Goal: Information Seeking & Learning: Learn about a topic

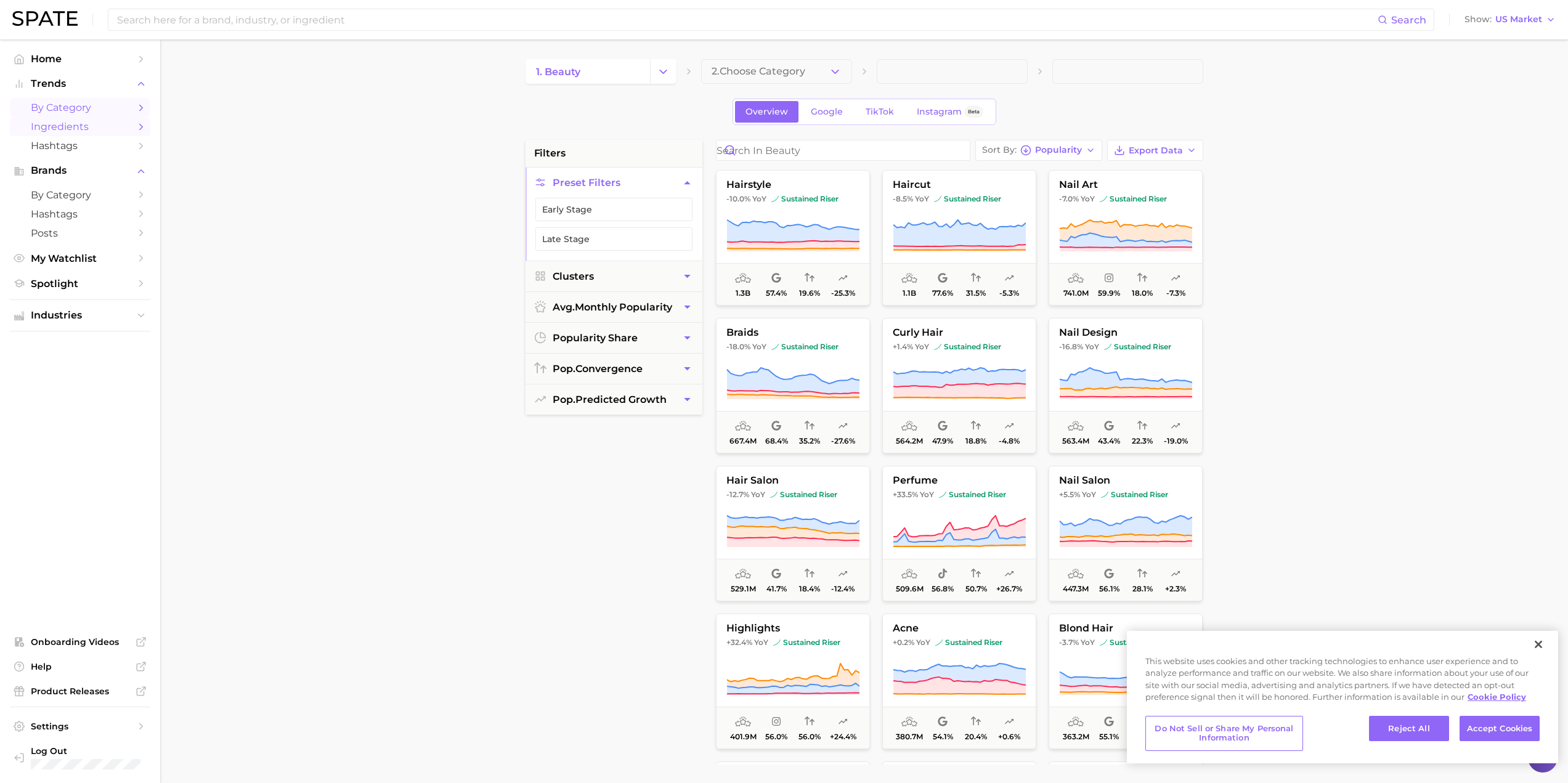
click at [90, 129] on span "Ingredients" at bounding box center [79, 126] width 98 height 11
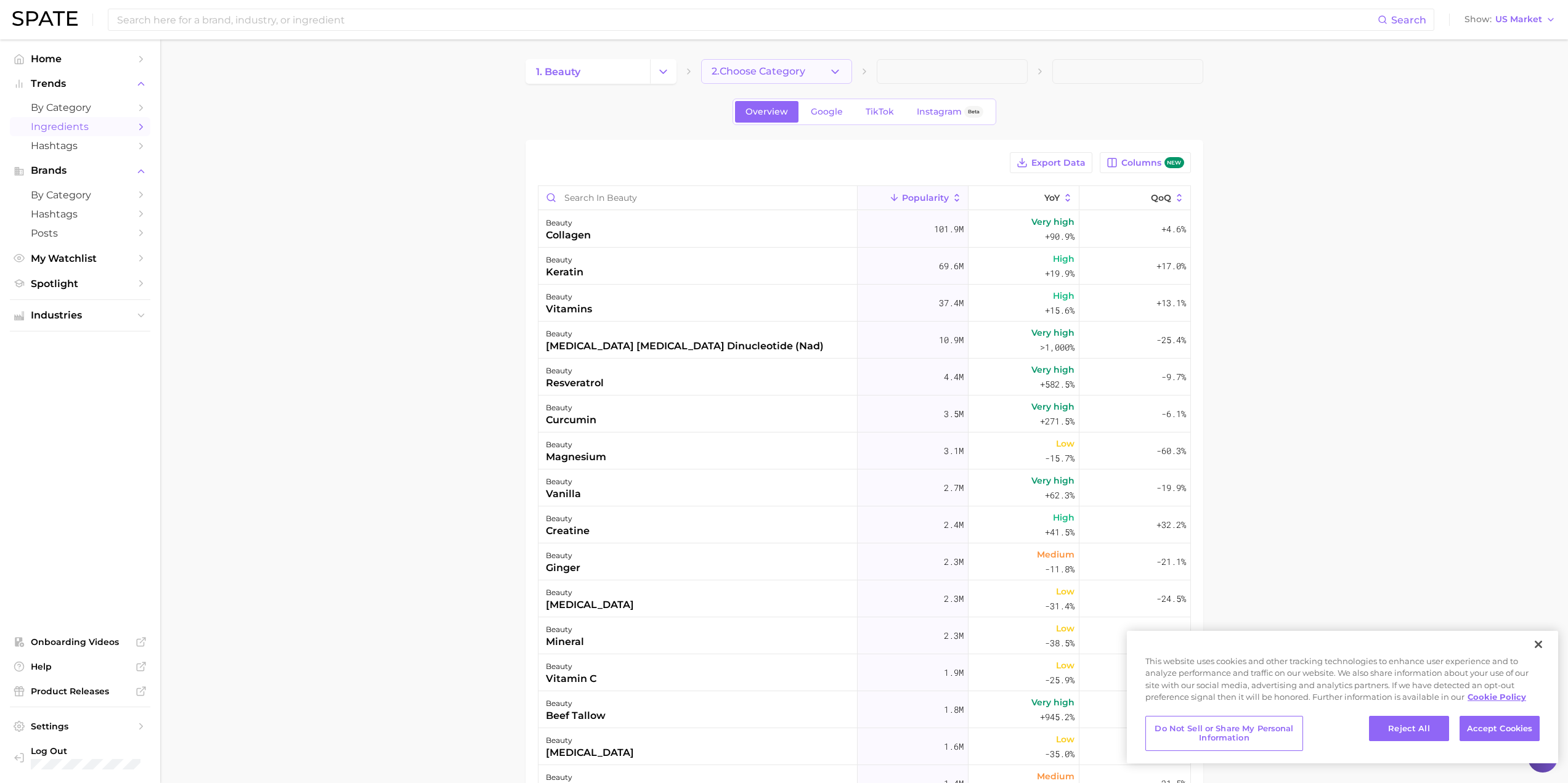
click at [813, 72] on button "2. Choose Category" at bounding box center [777, 72] width 151 height 24
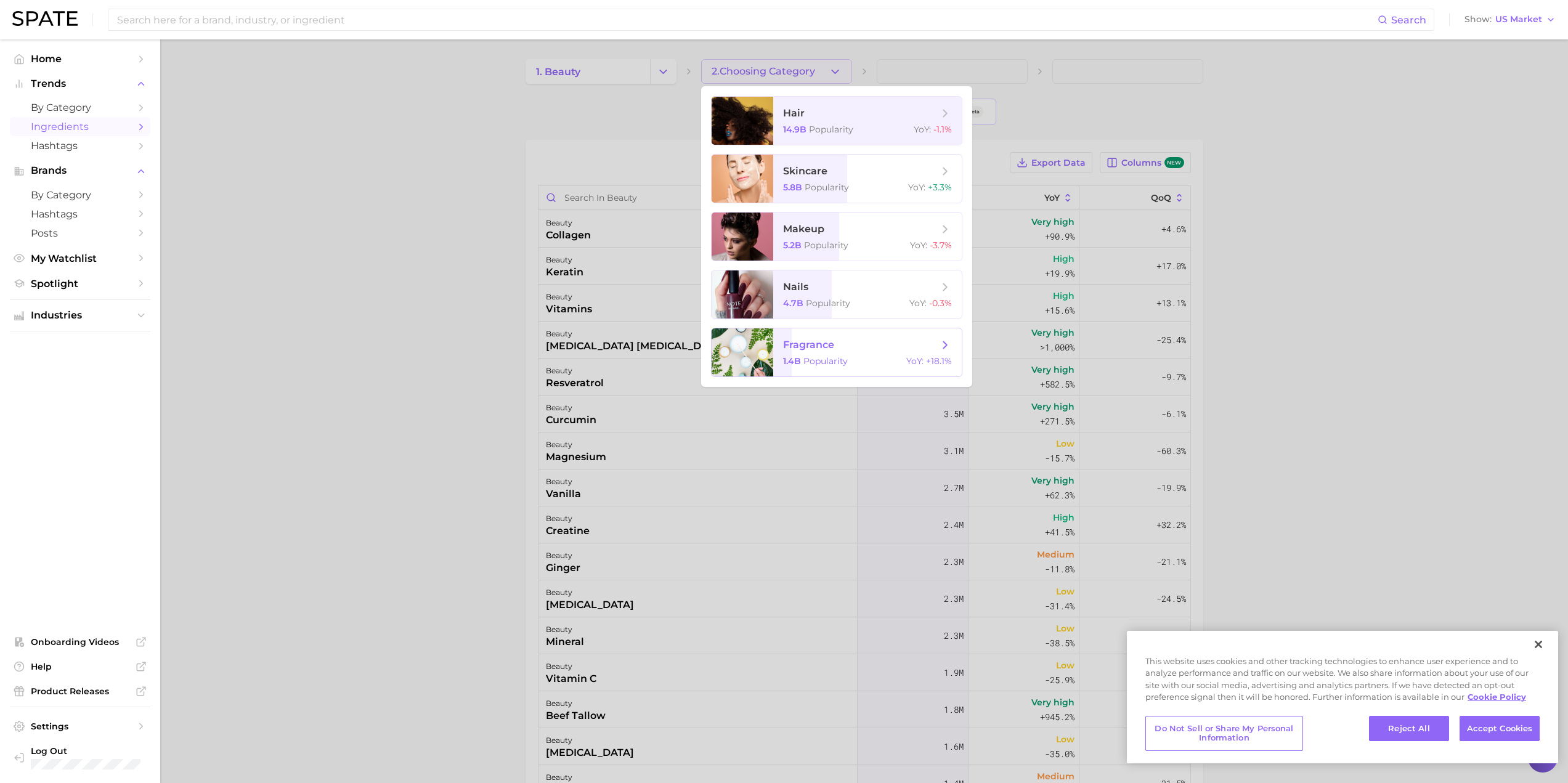
click at [848, 351] on span "fragrance" at bounding box center [861, 345] width 155 height 14
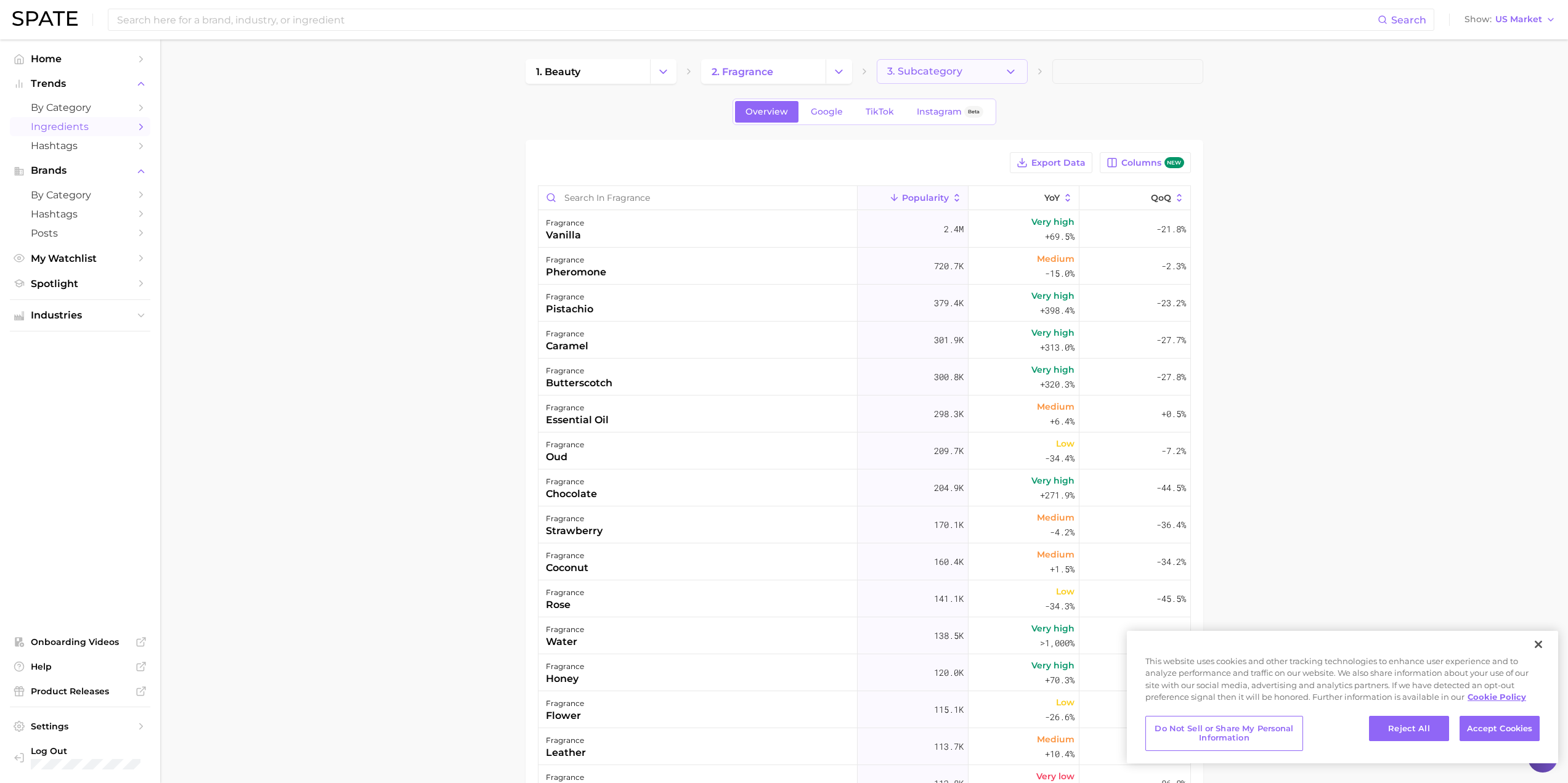
click at [932, 69] on span "3. Subcategory" at bounding box center [925, 72] width 75 height 11
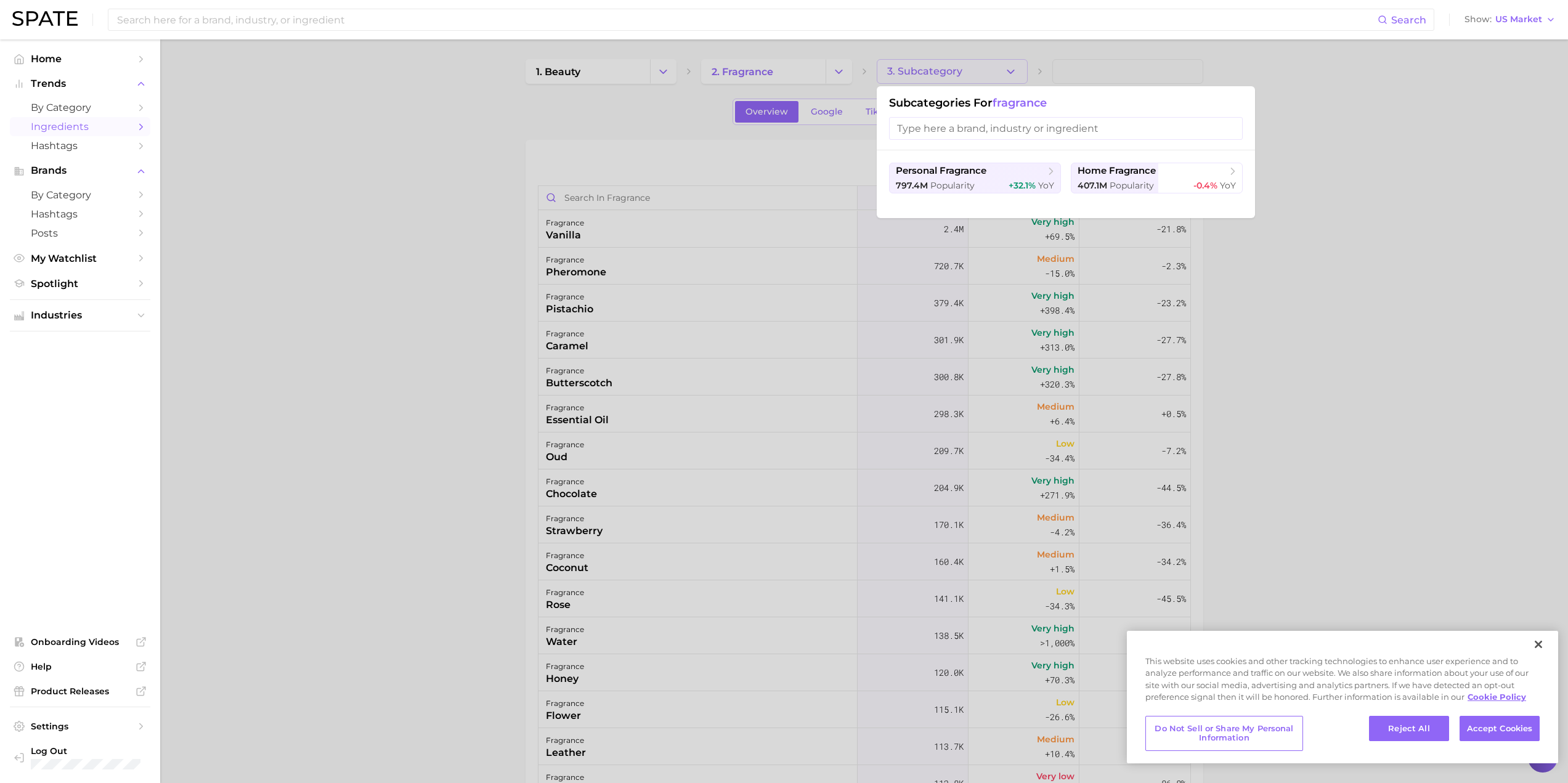
click at [932, 69] on div at bounding box center [784, 392] width 1568 height 783
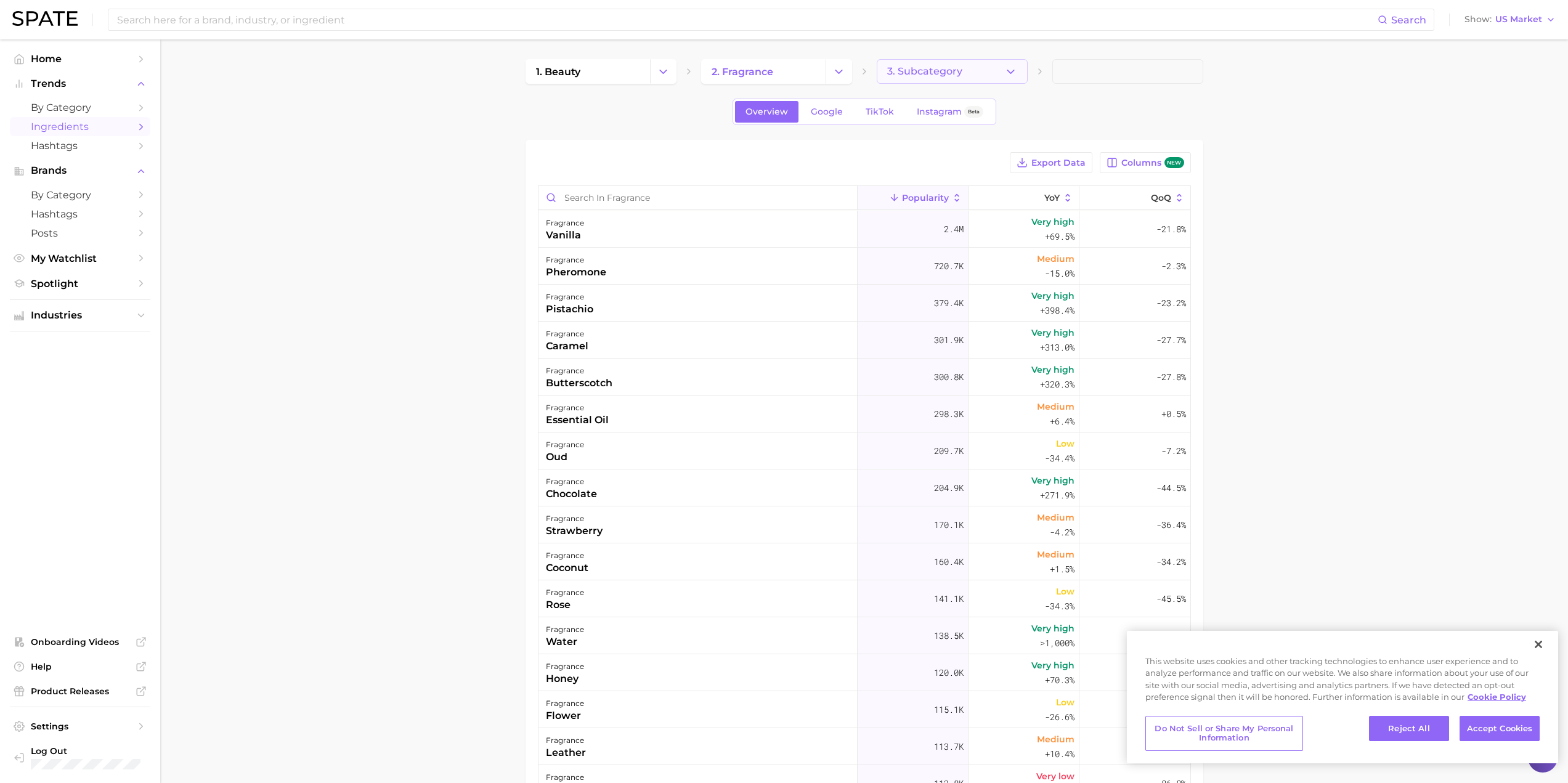
click at [932, 69] on span "3. Subcategory" at bounding box center [925, 72] width 75 height 11
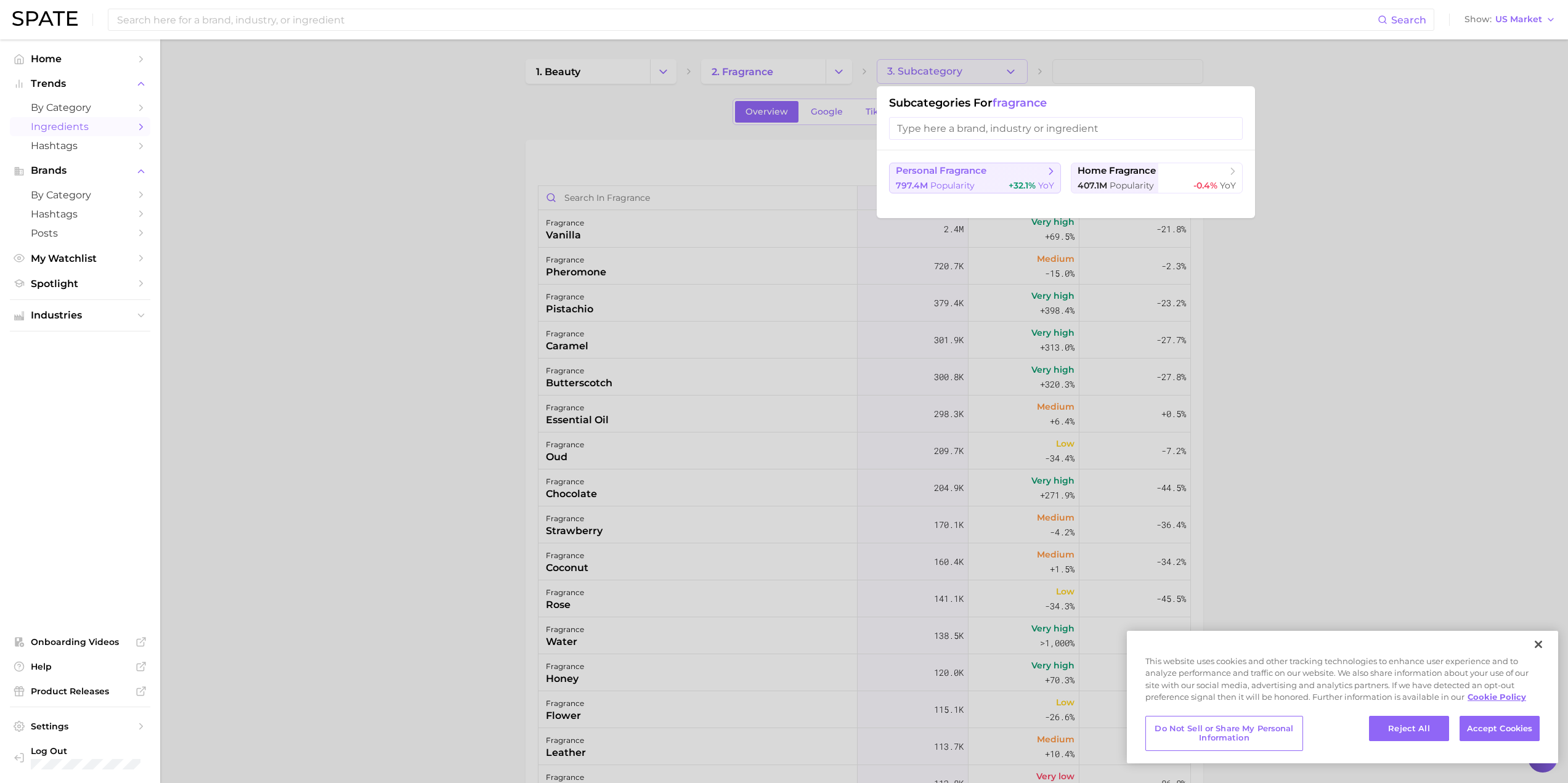
click at [940, 177] on button "personal fragrance 797.4m Popularity +32.1% YoY" at bounding box center [976, 178] width 172 height 30
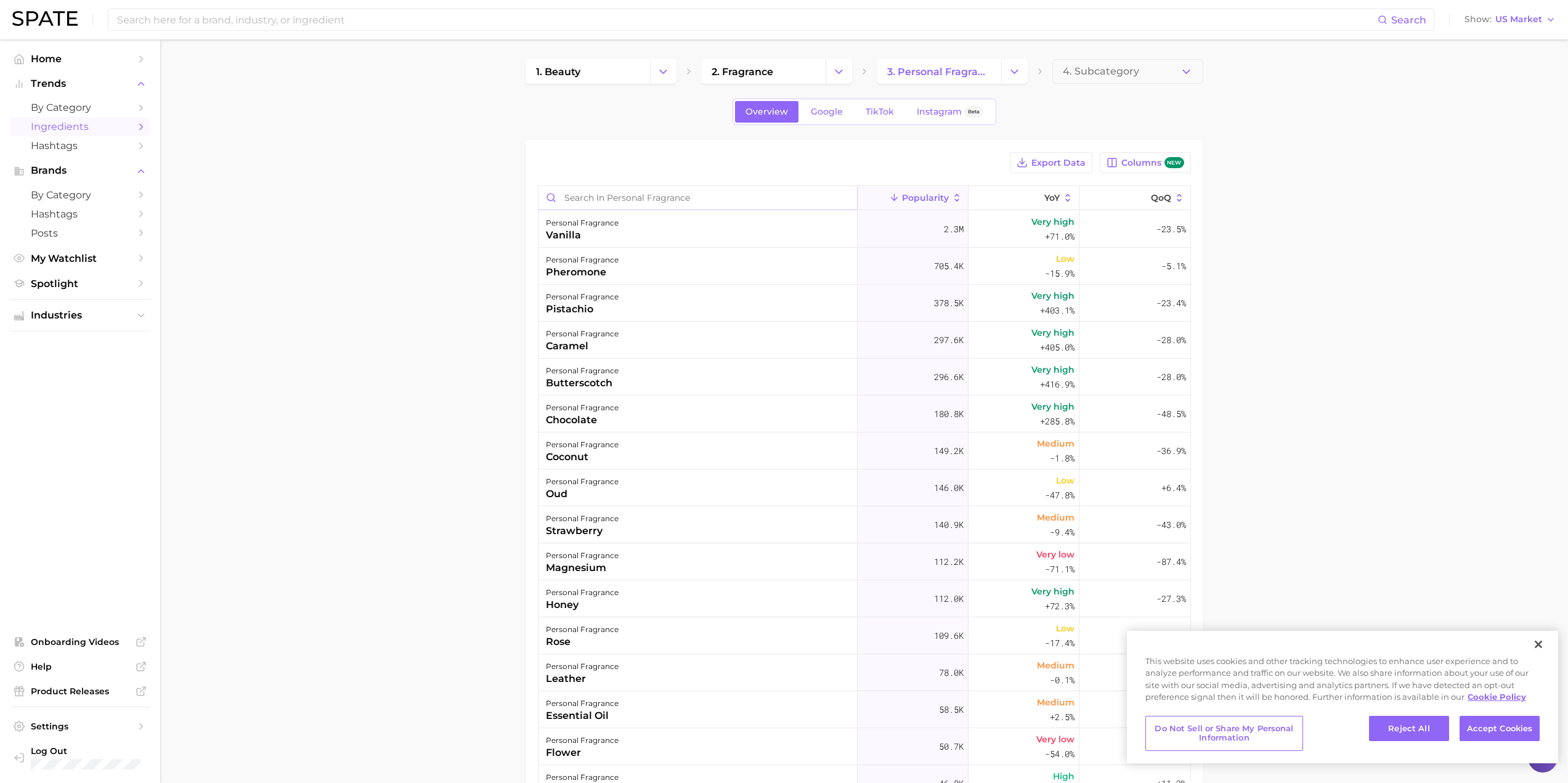
click at [650, 205] on input "Search in personal fragrance" at bounding box center [698, 197] width 318 height 24
type input "tuberose"
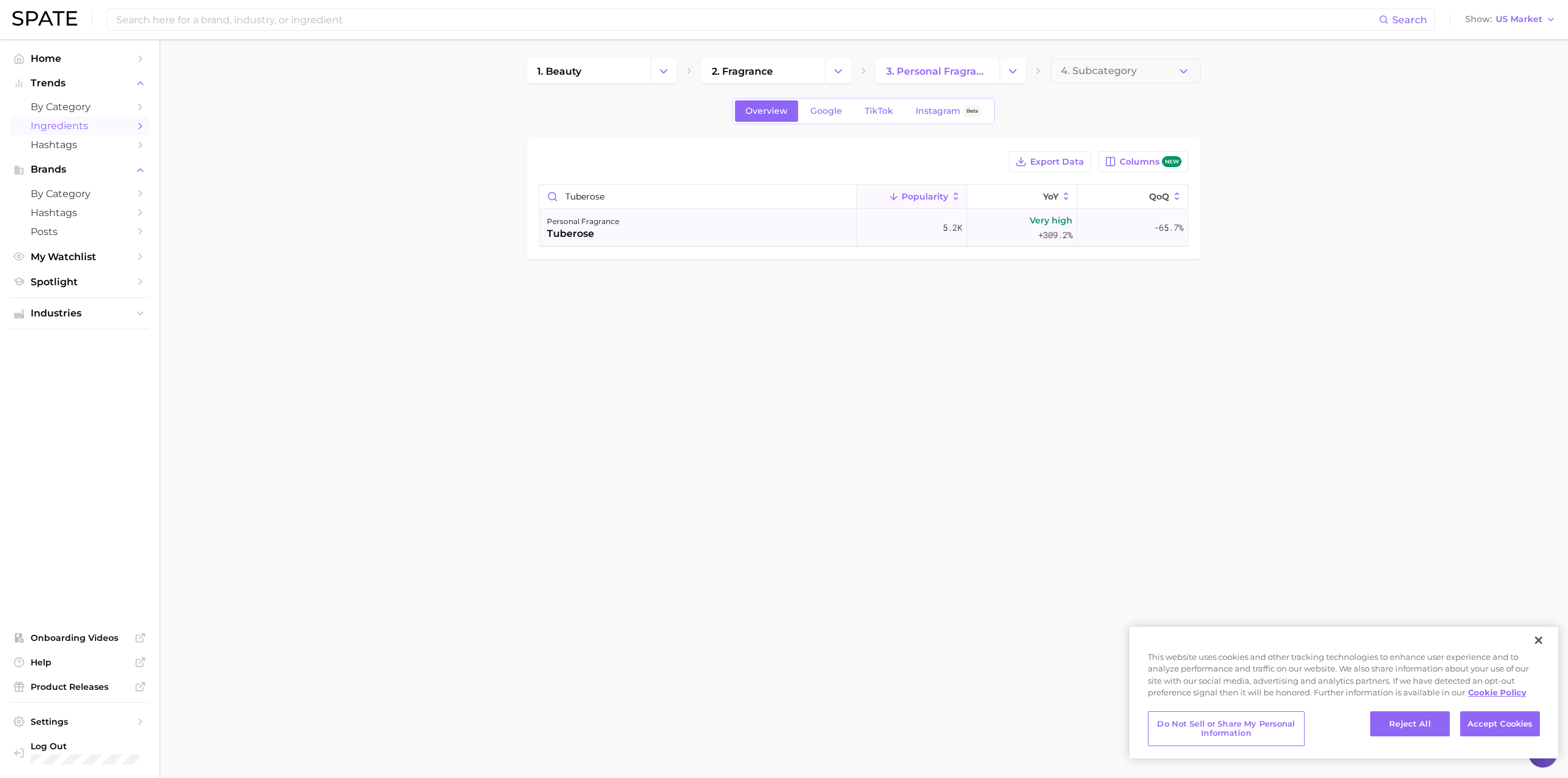
click at [633, 229] on div "personal fragrance tuberose" at bounding box center [698, 228] width 317 height 37
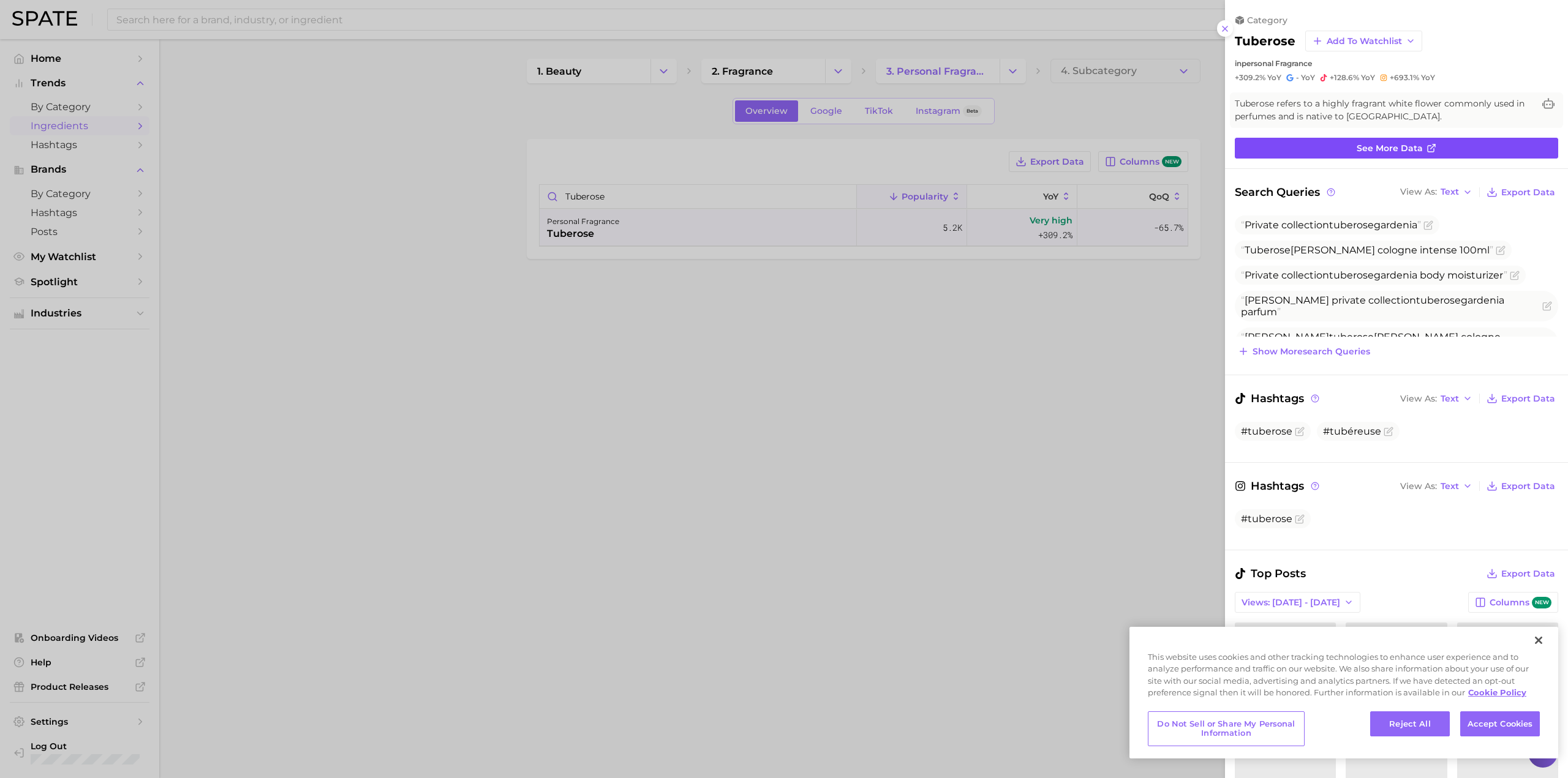
click at [1376, 147] on span "See more data" at bounding box center [1389, 148] width 66 height 11
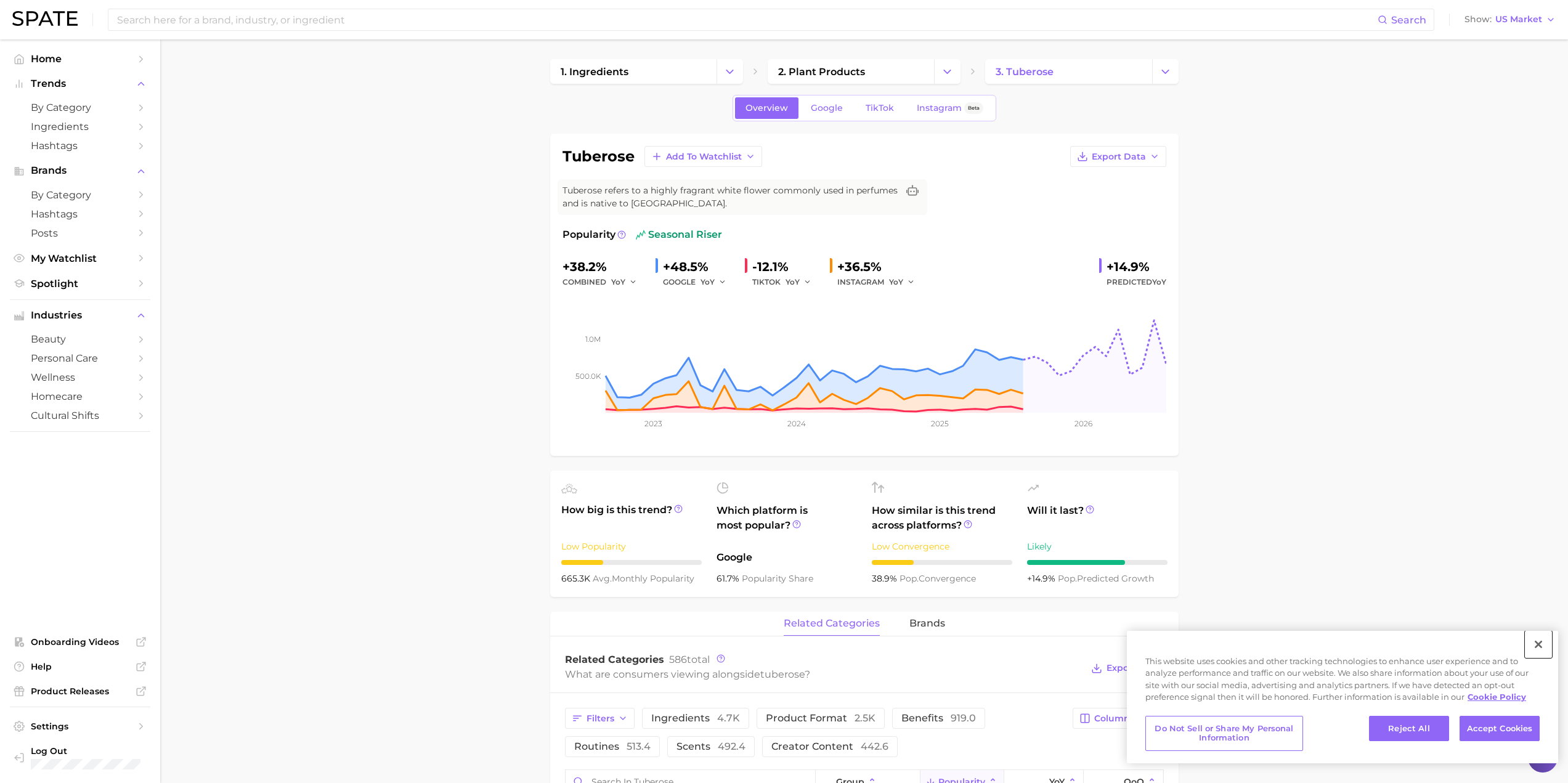
click at [1537, 639] on button "Close" at bounding box center [1539, 645] width 27 height 27
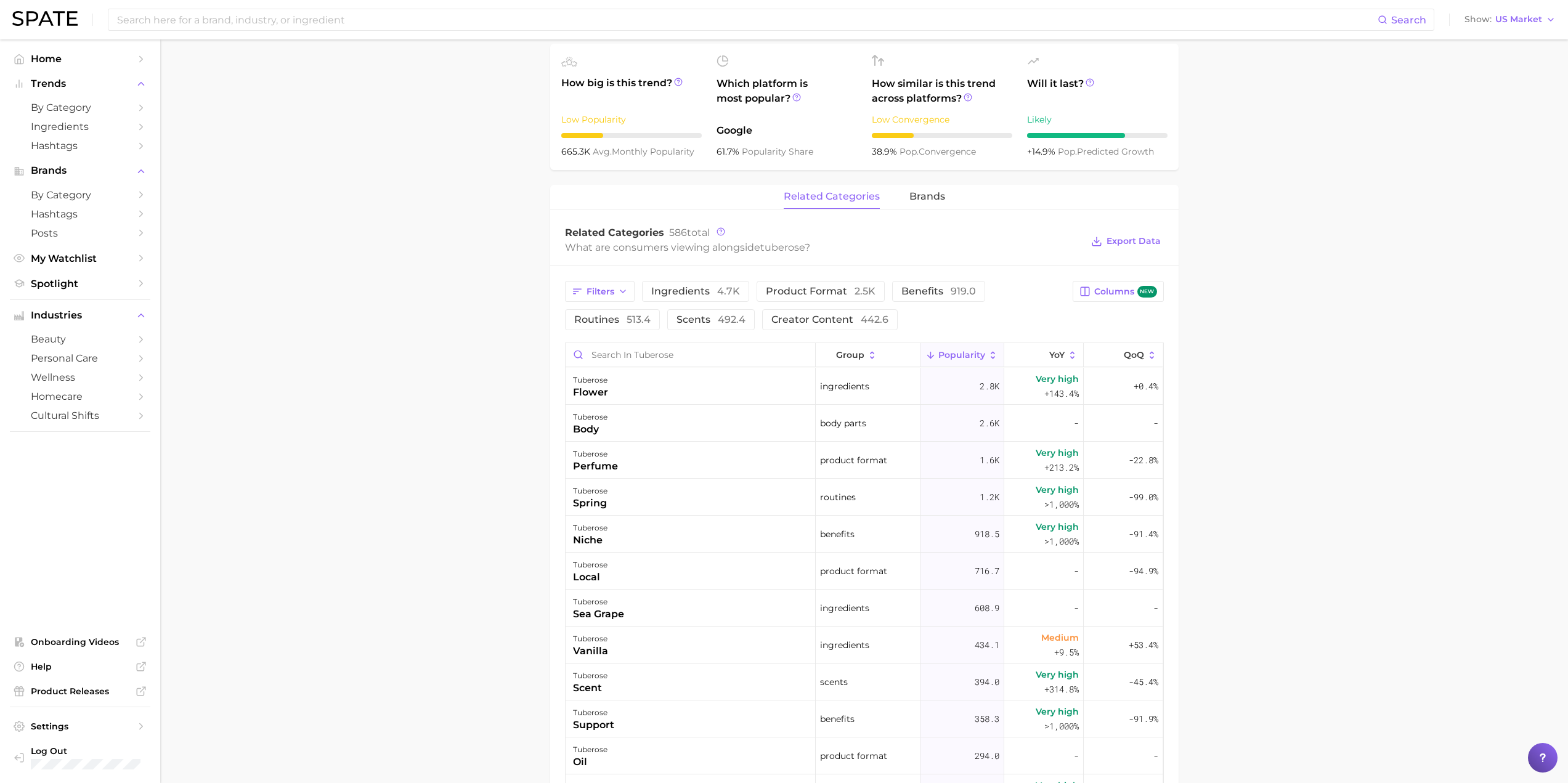
scroll to position [415, 0]
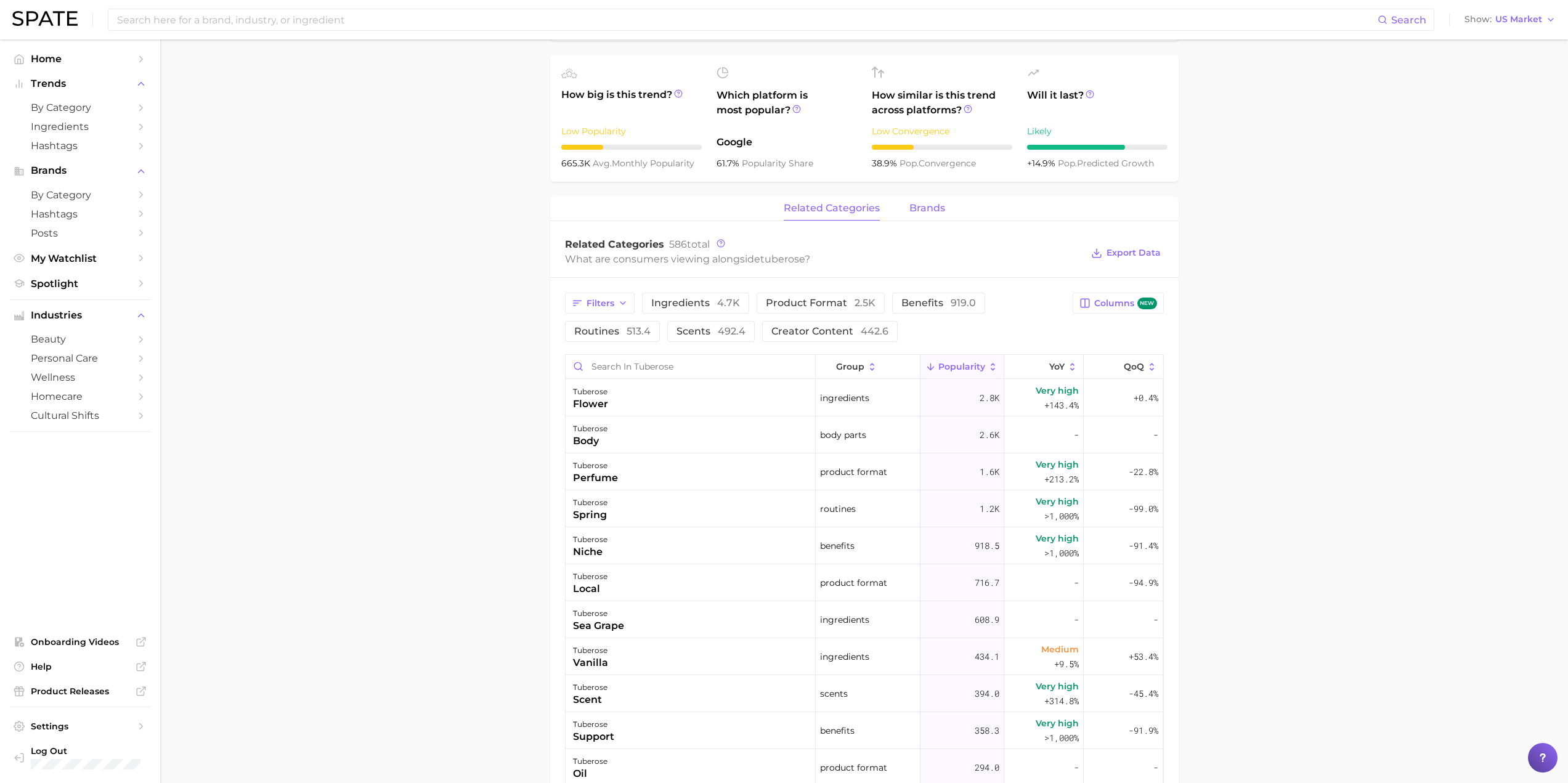
click at [922, 210] on span "brands" at bounding box center [927, 208] width 36 height 11
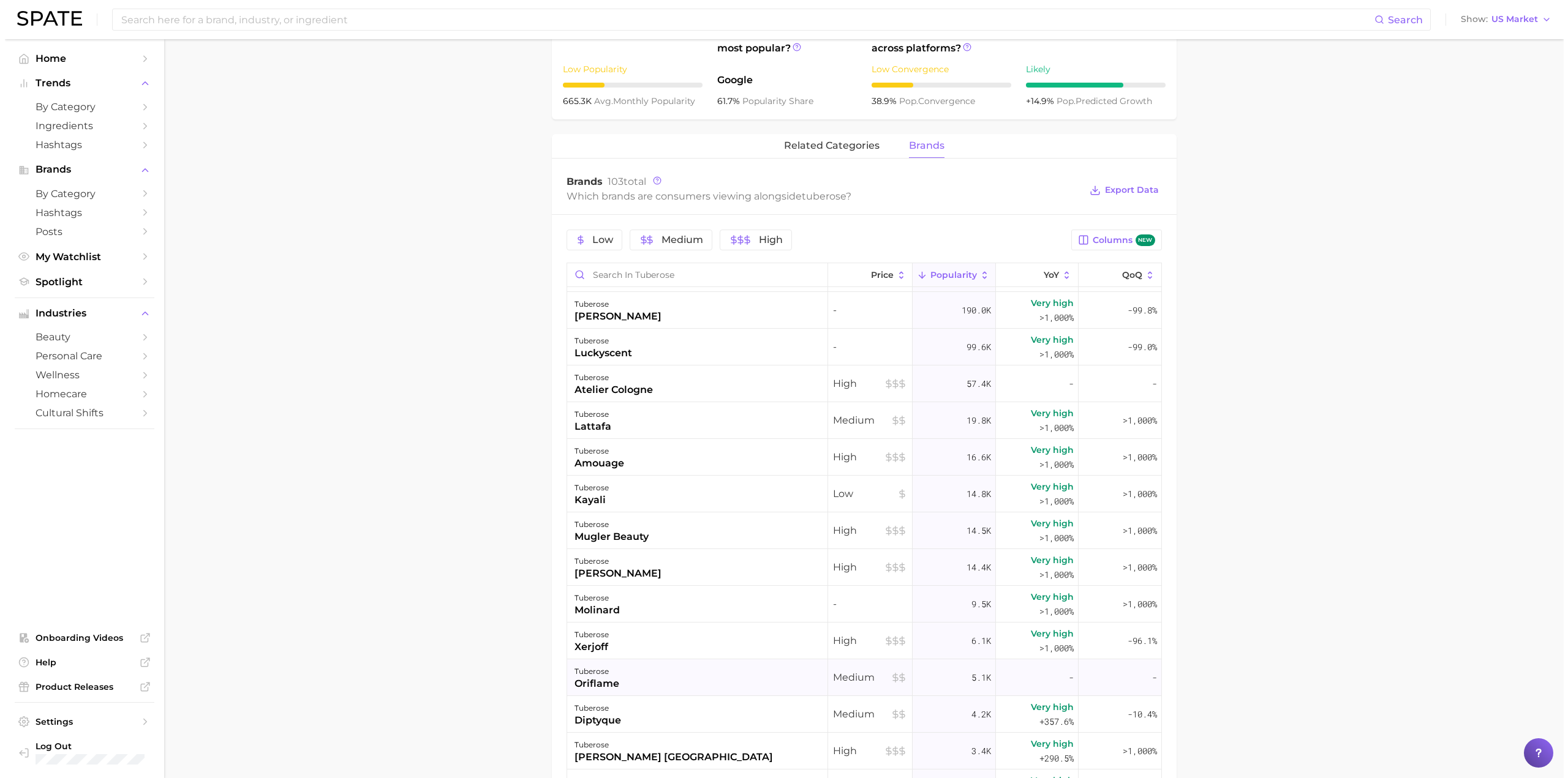
scroll to position [0, 0]
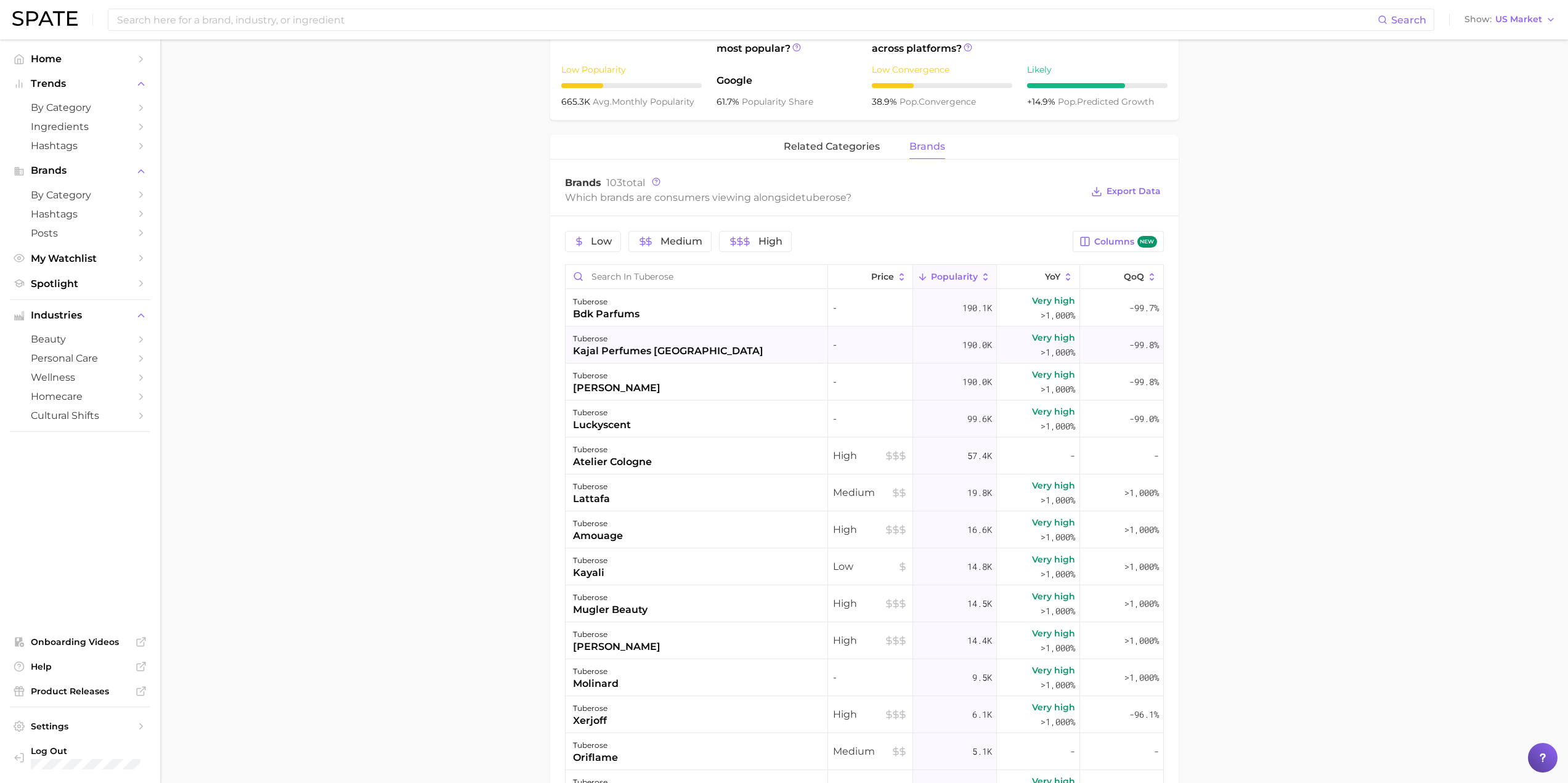
drag, startPoint x: 659, startPoint y: 353, endPoint x: 644, endPoint y: 350, distance: 15.3
click at [644, 350] on div "kajal perfumes paris" at bounding box center [669, 351] width 190 height 14
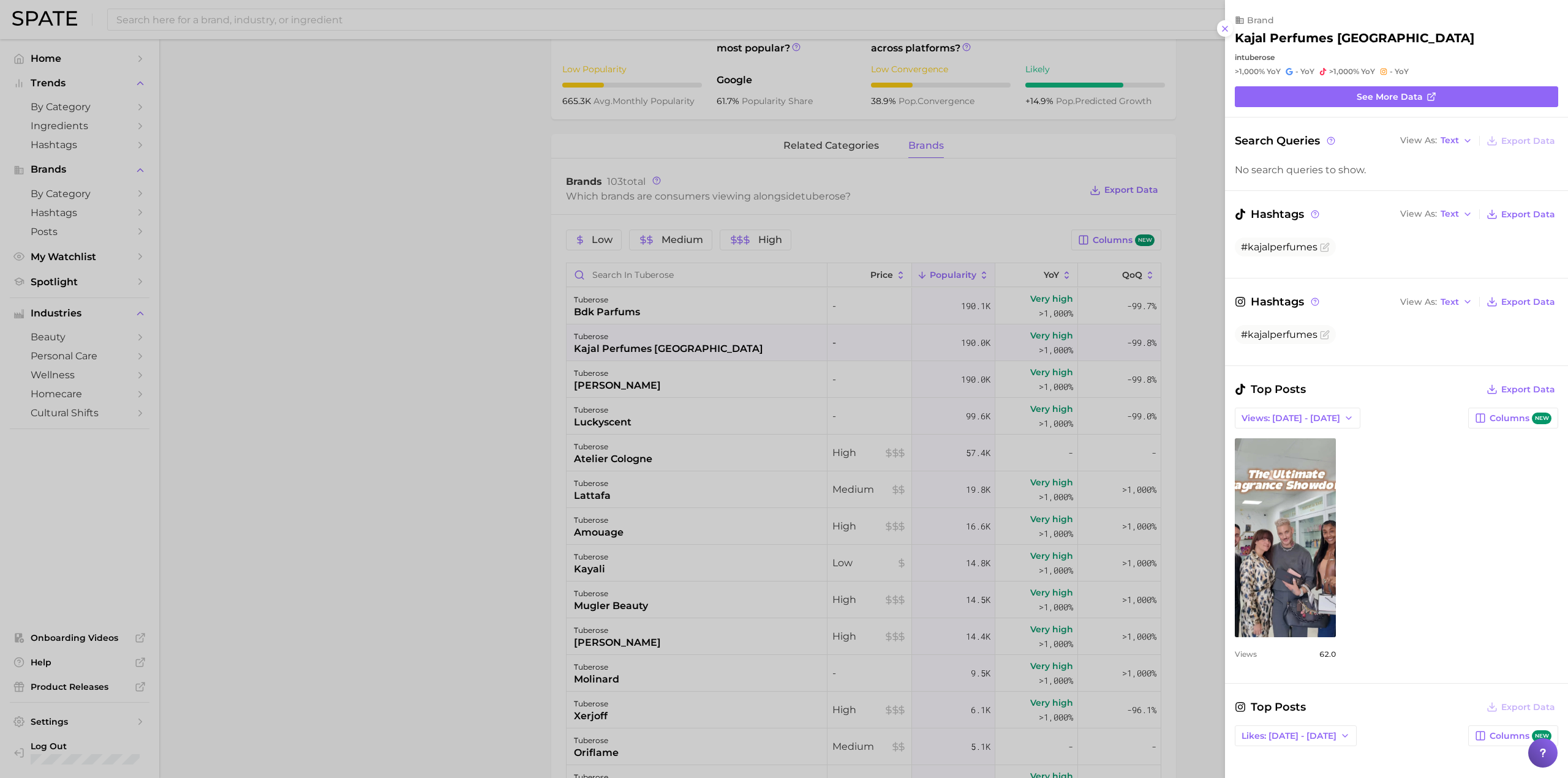
click at [452, 428] on div at bounding box center [784, 389] width 1568 height 778
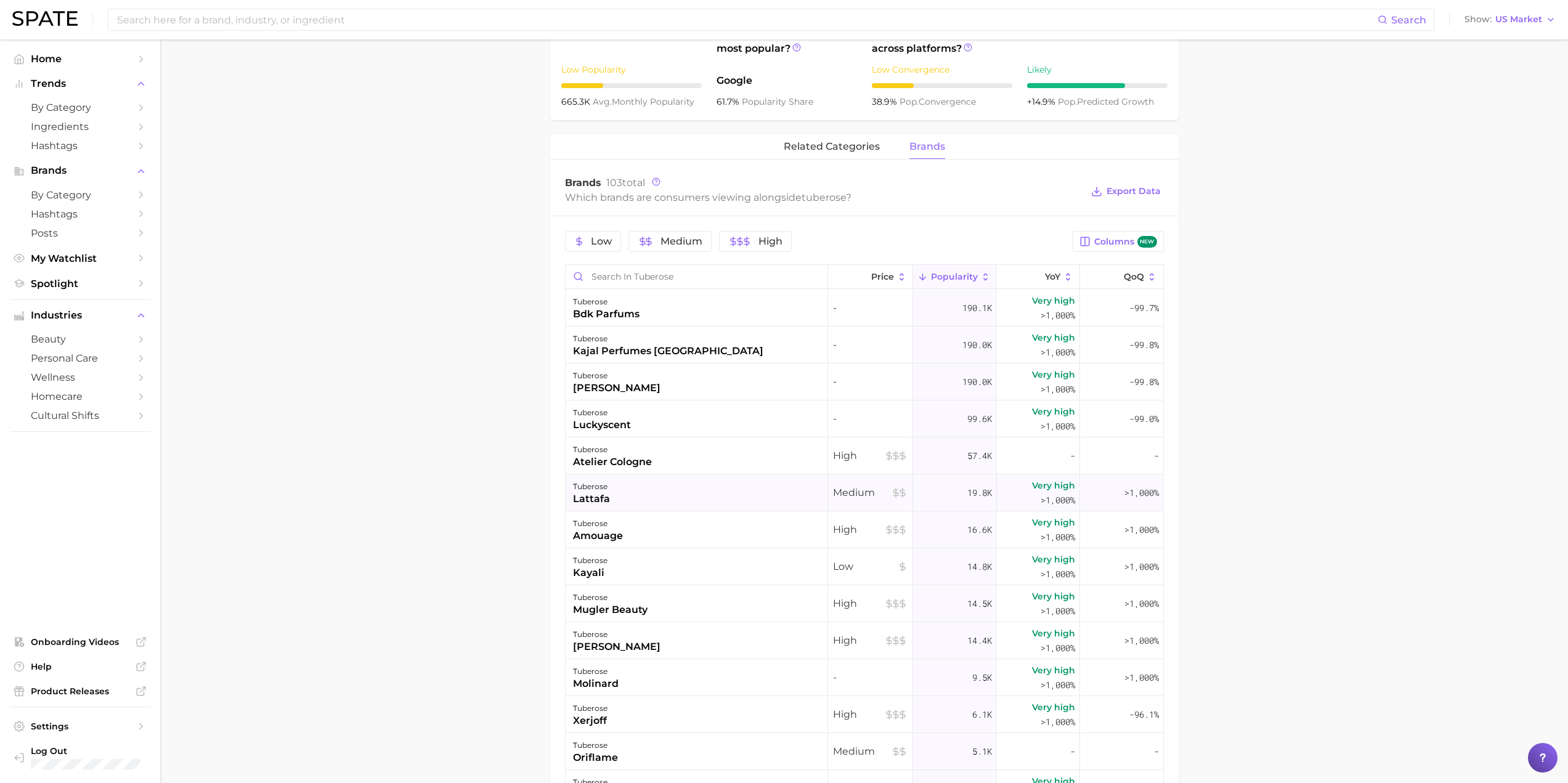
click at [674, 510] on div "tuberose lattafa" at bounding box center [697, 493] width 263 height 37
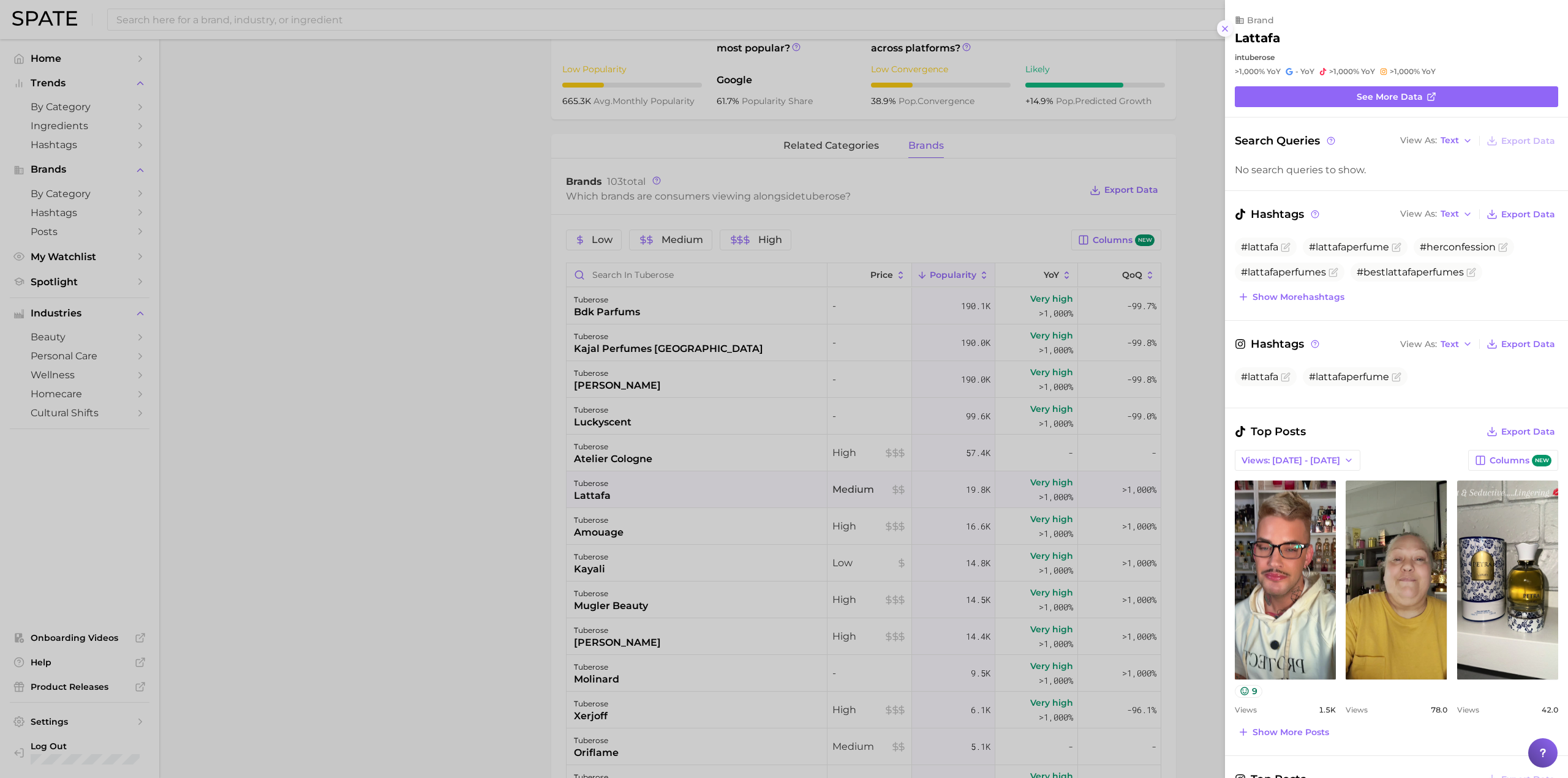
click at [1223, 26] on line at bounding box center [1225, 29] width 5 height 5
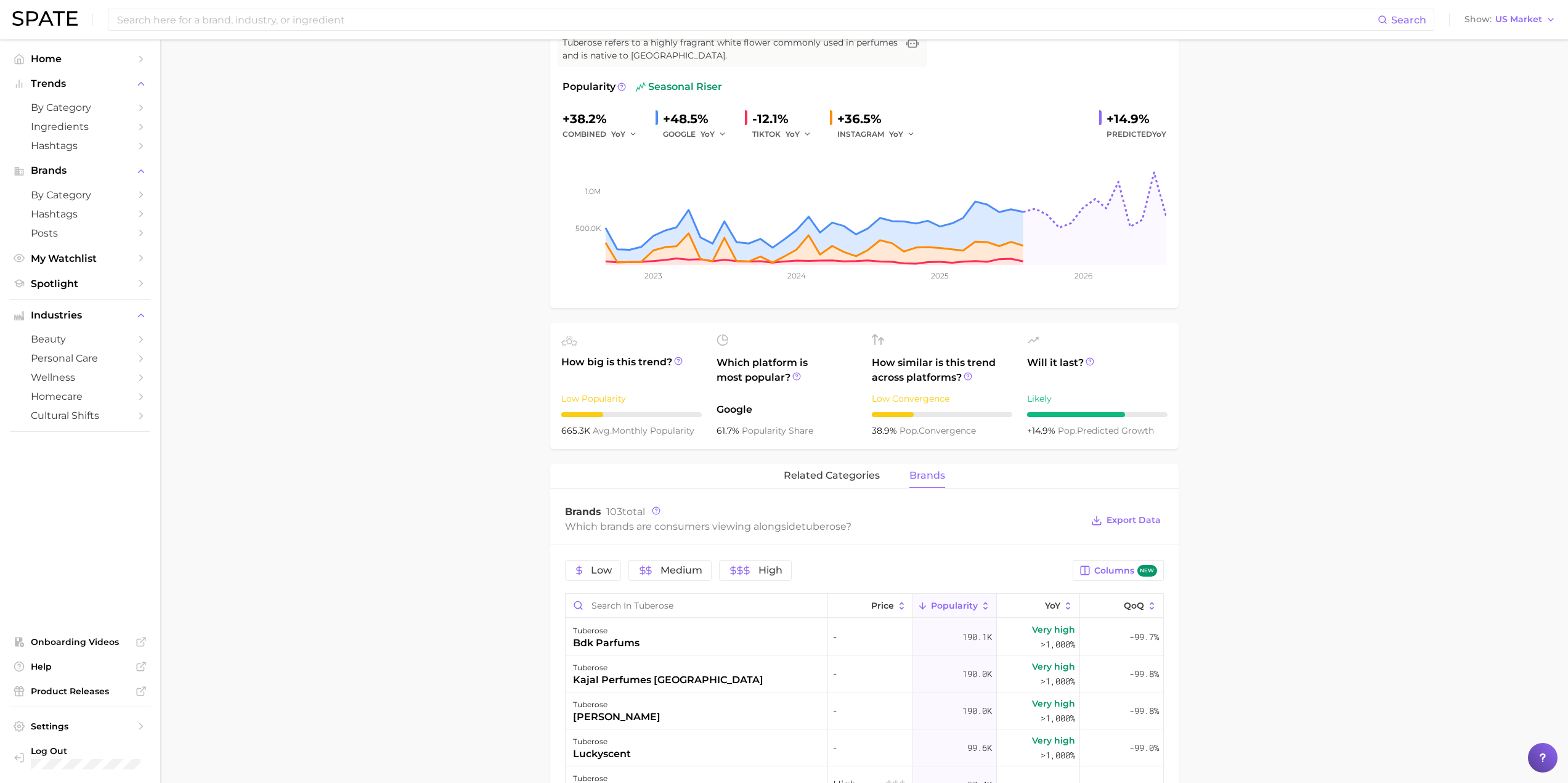
scroll to position [46, 0]
